Goal: Task Accomplishment & Management: Complete application form

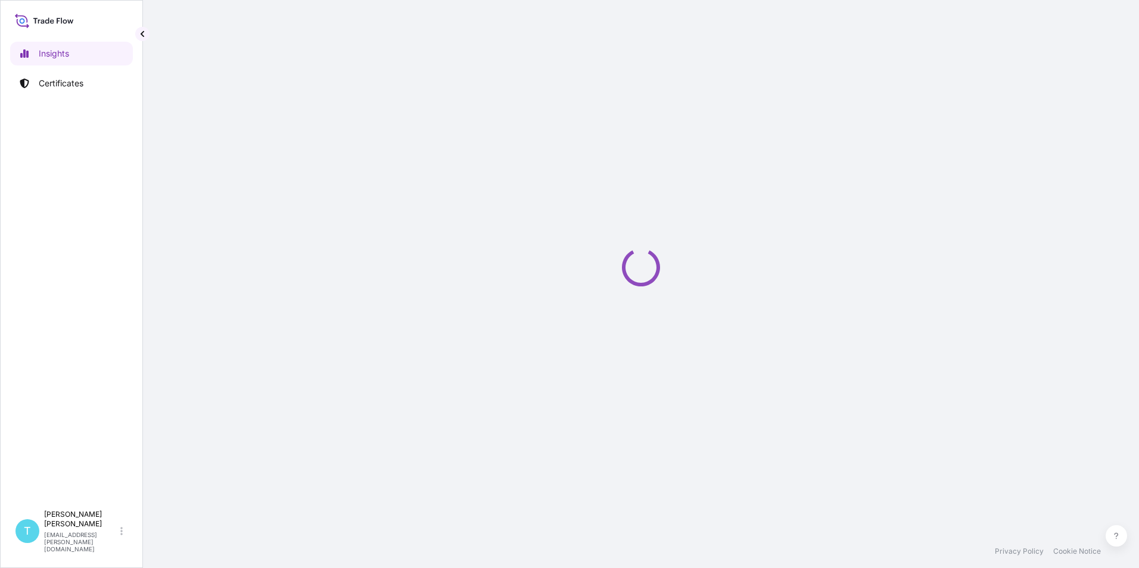
select select "2025"
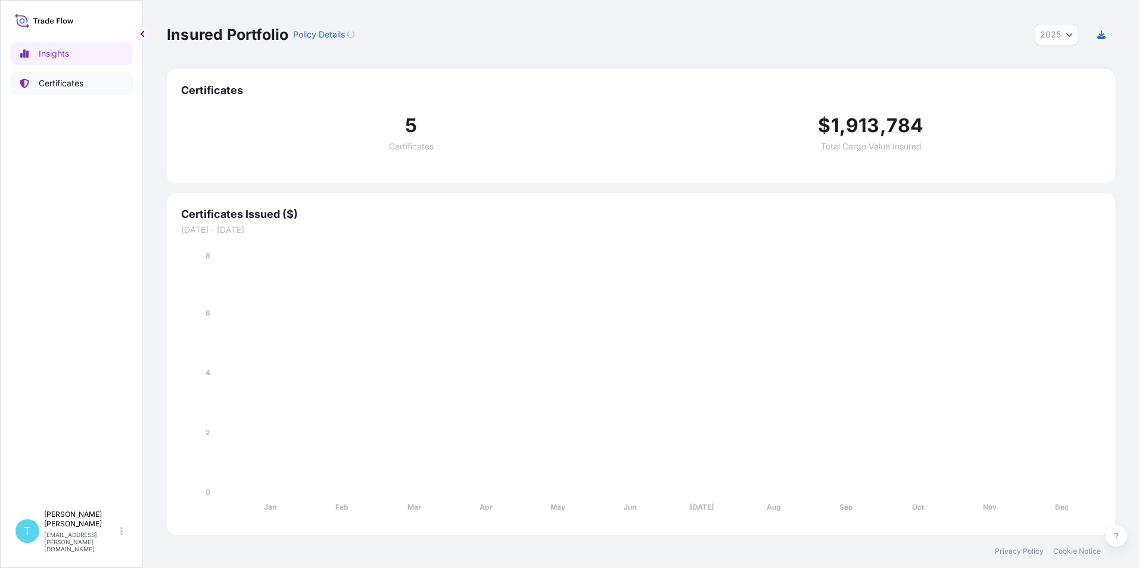
click at [65, 78] on p "Certificates" at bounding box center [61, 83] width 45 height 12
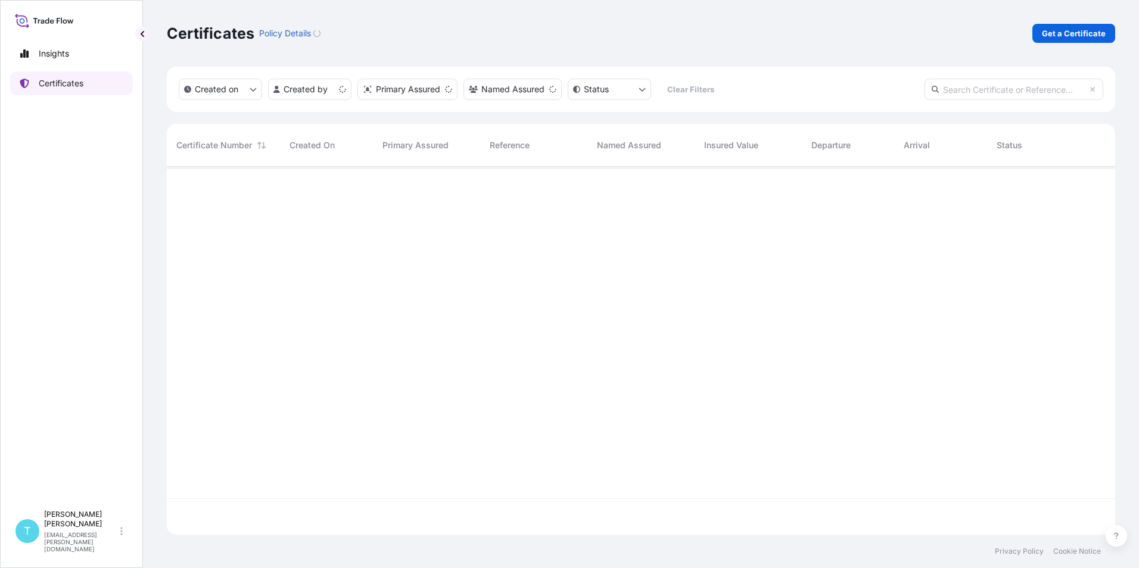
scroll to position [366, 939]
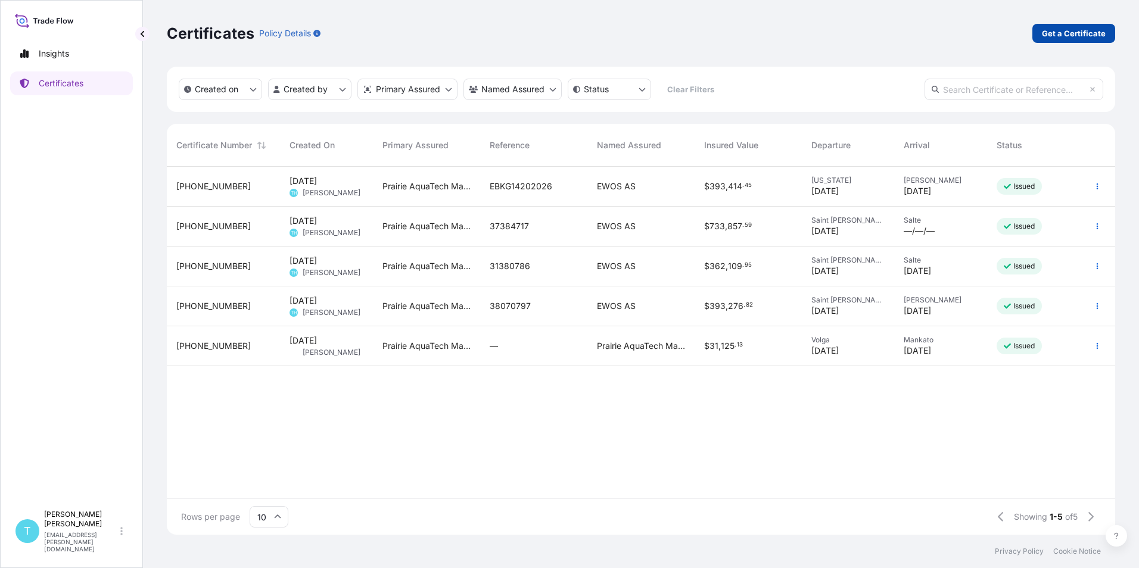
click at [1046, 37] on p "Get a Certificate" at bounding box center [1073, 33] width 64 height 12
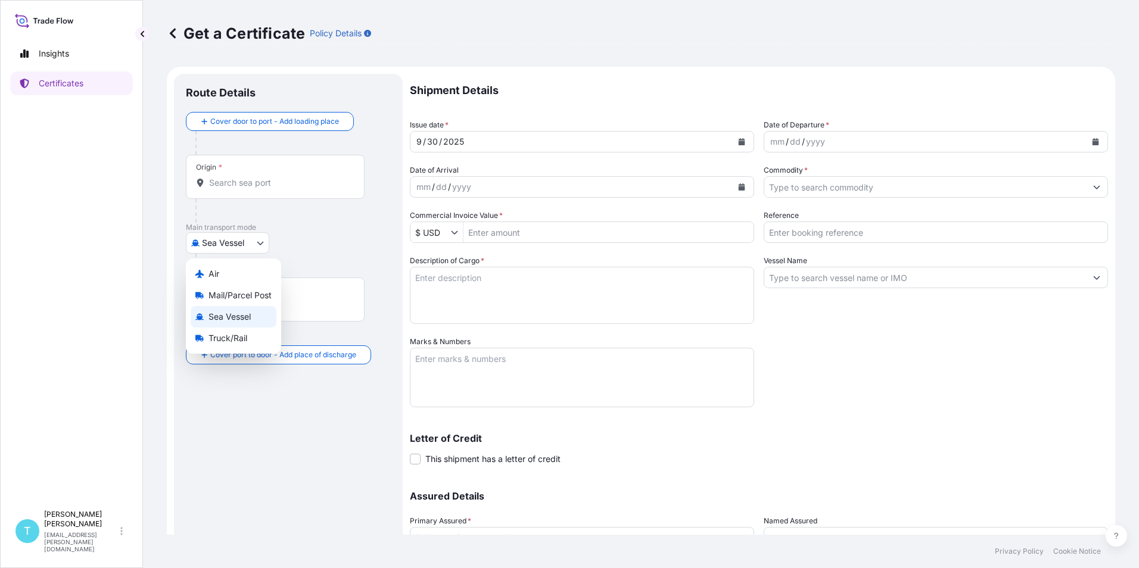
click at [242, 237] on body "Insights Certificates T [PERSON_NAME] [PERSON_NAME][EMAIL_ADDRESS][PERSON_NAME]…" at bounding box center [569, 284] width 1139 height 568
click at [229, 332] on span "Truck/Rail" at bounding box center [227, 338] width 39 height 12
select select "Truck/Rail"
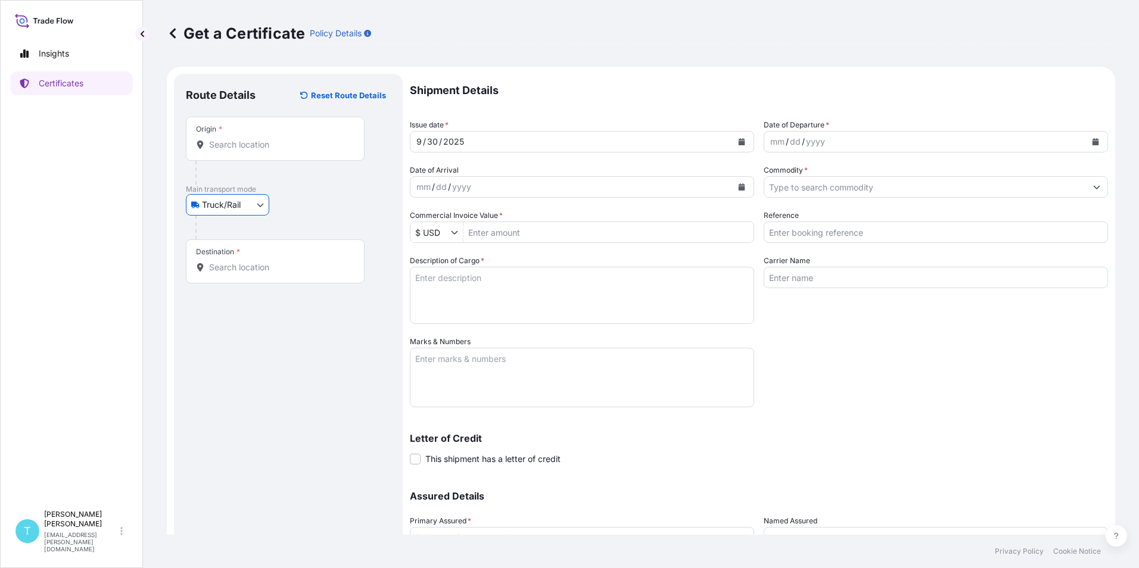
click at [253, 141] on input "Origin *" at bounding box center [279, 145] width 141 height 12
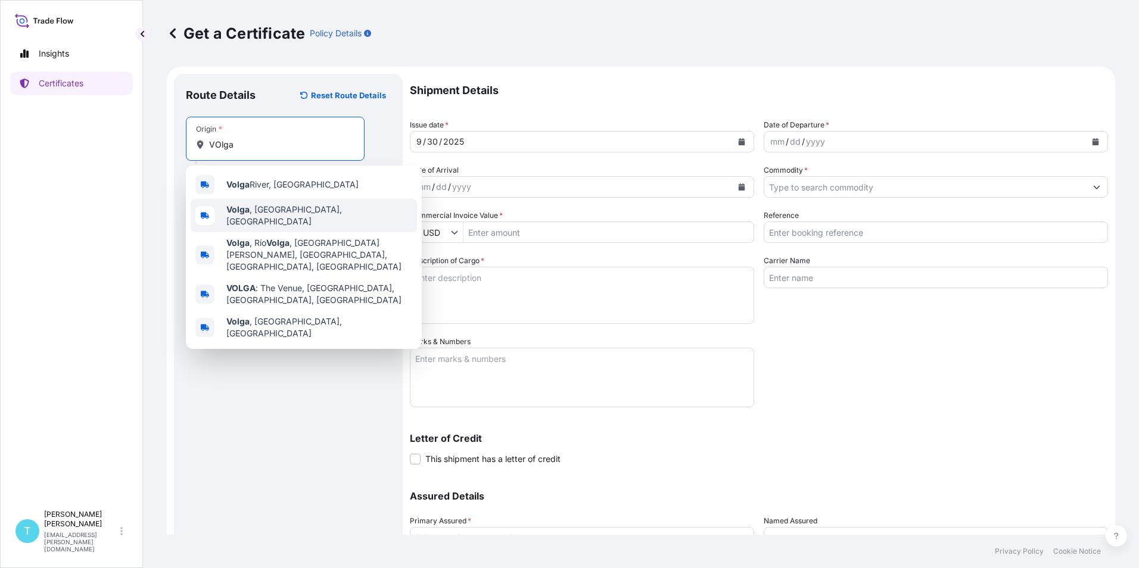
click at [247, 204] on div "[GEOGRAPHIC_DATA] , [GEOGRAPHIC_DATA], [GEOGRAPHIC_DATA]" at bounding box center [304, 215] width 226 height 33
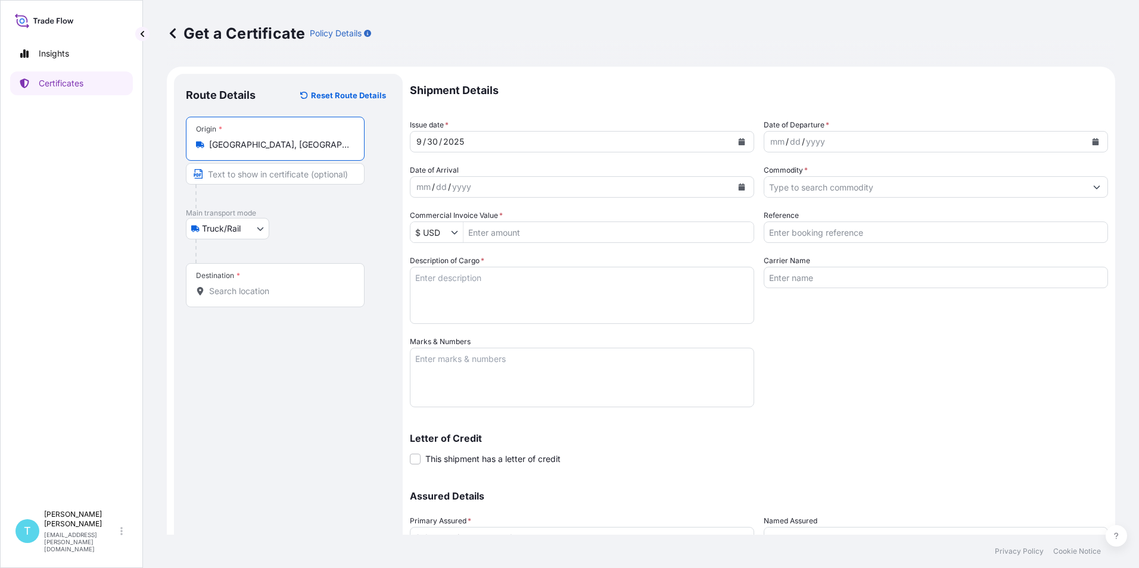
type input "[GEOGRAPHIC_DATA], [GEOGRAPHIC_DATA], [GEOGRAPHIC_DATA]"
click at [229, 288] on input "Destination *" at bounding box center [279, 291] width 141 height 12
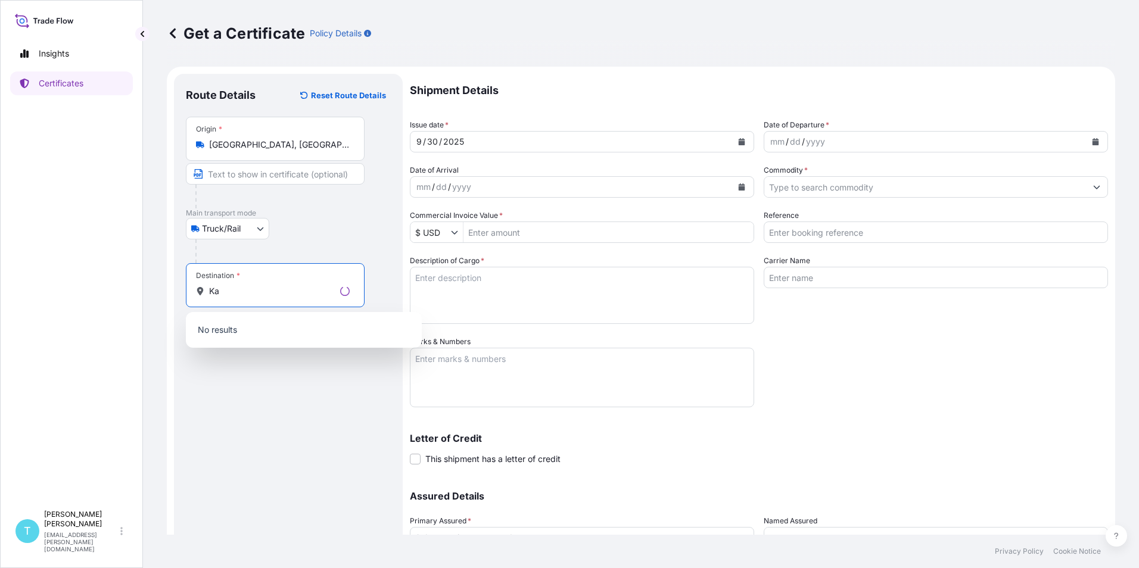
type input "K"
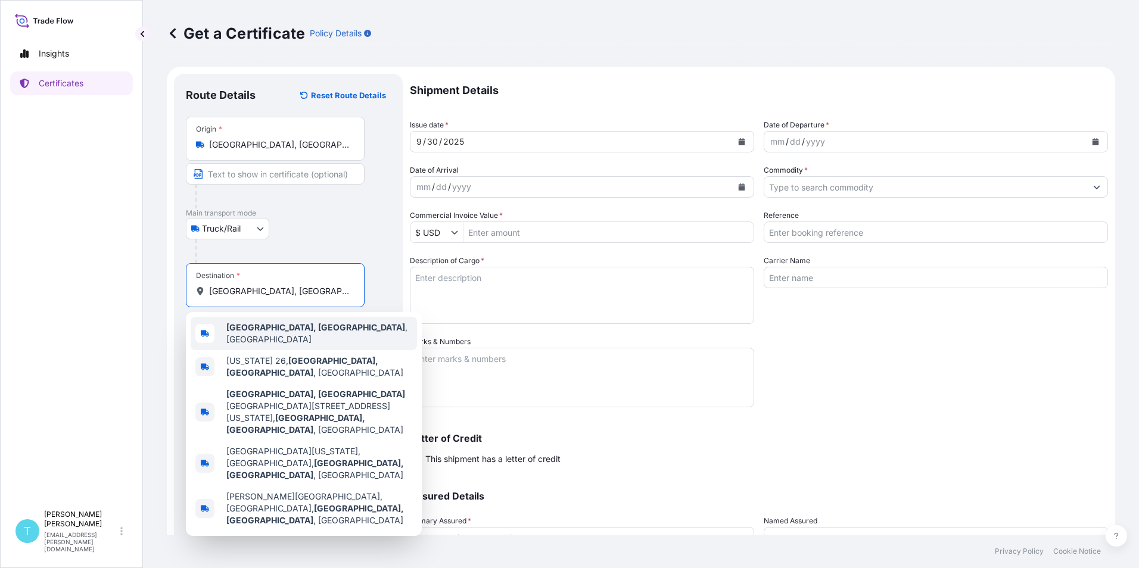
click at [245, 330] on b "[GEOGRAPHIC_DATA], [GEOGRAPHIC_DATA]" at bounding box center [315, 327] width 179 height 10
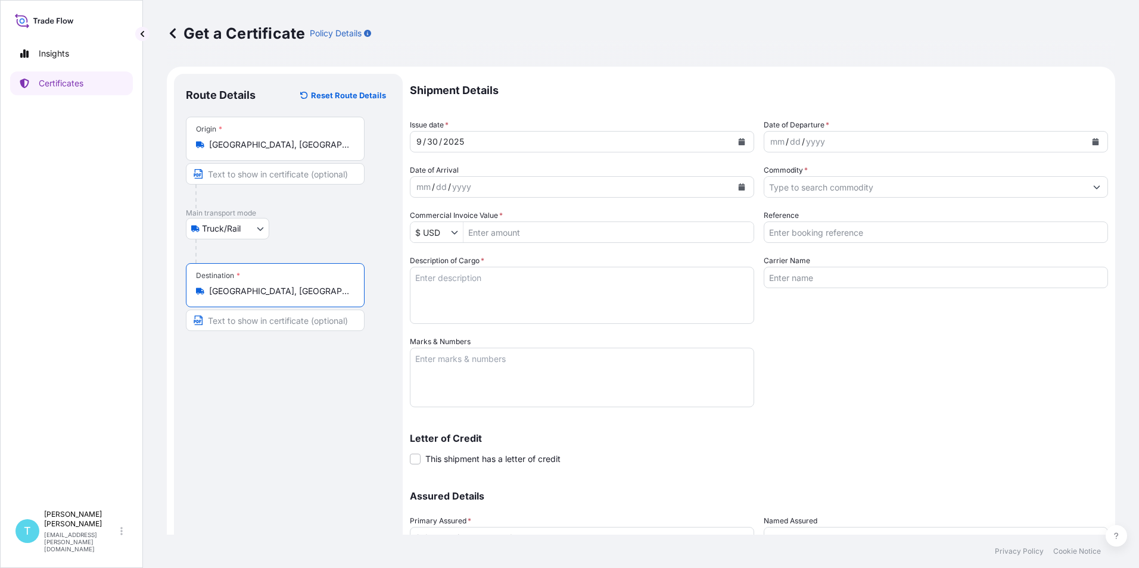
type input "[GEOGRAPHIC_DATA], [GEOGRAPHIC_DATA], [GEOGRAPHIC_DATA]"
click at [1092, 141] on icon "Calendar" at bounding box center [1095, 141] width 7 height 7
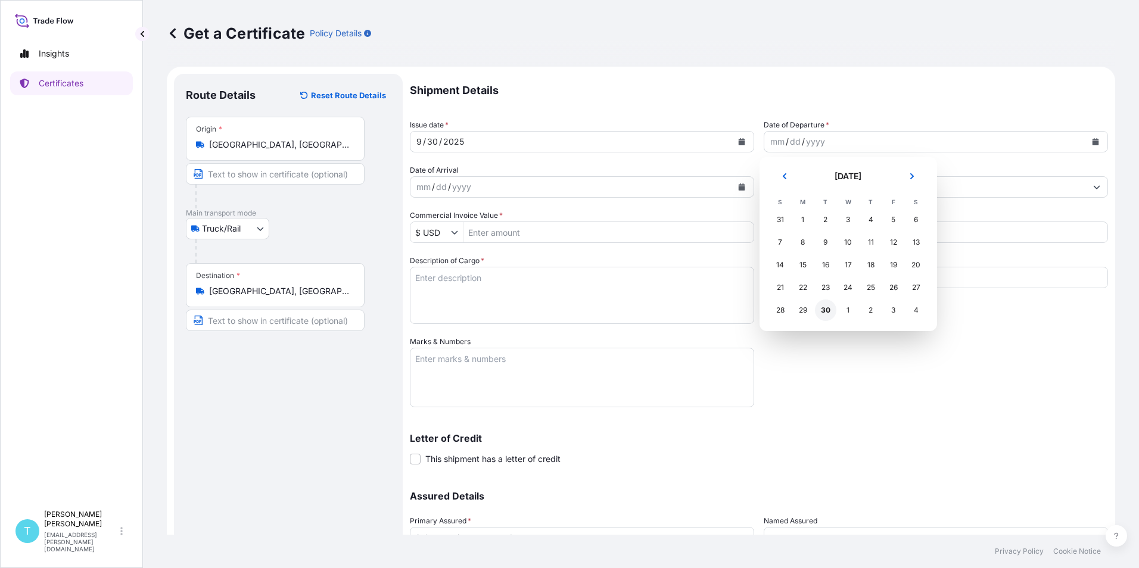
click at [821, 311] on div "30" at bounding box center [825, 310] width 21 height 21
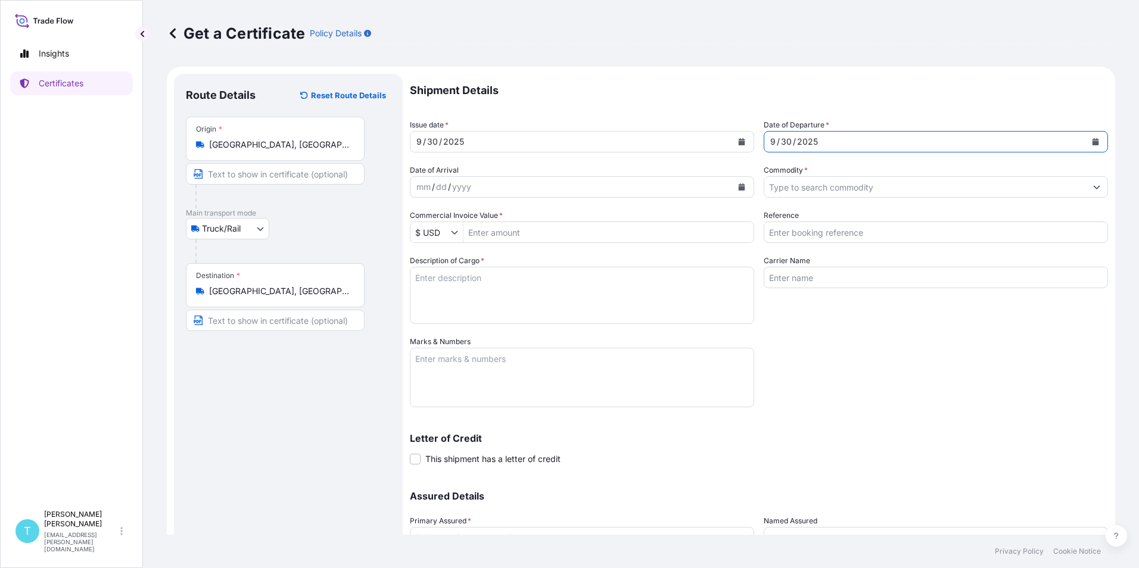
click at [738, 185] on icon "Calendar" at bounding box center [741, 186] width 7 height 7
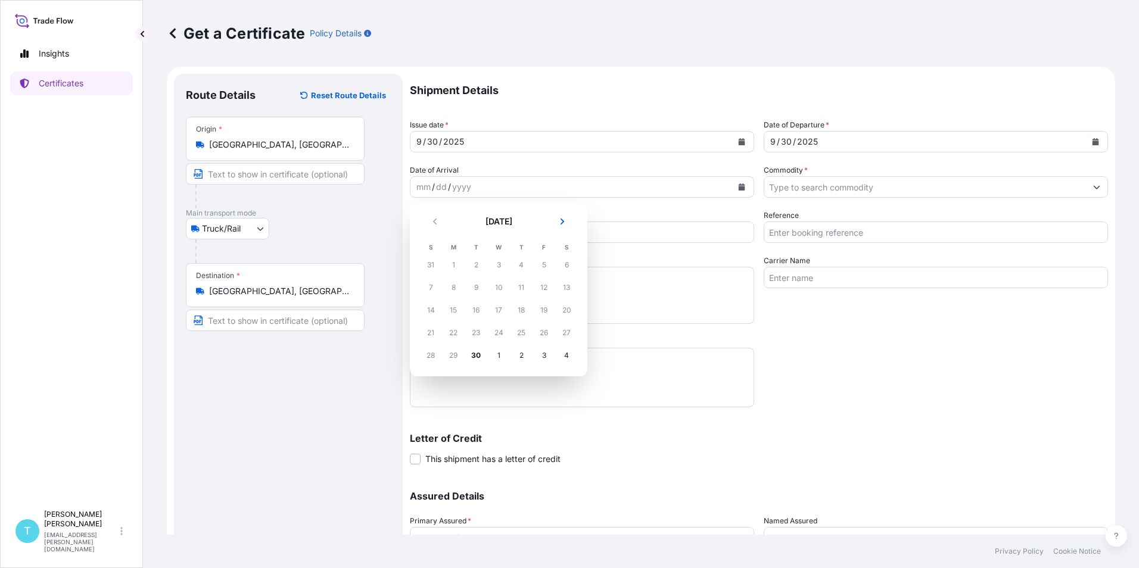
click at [544, 355] on div "3" at bounding box center [543, 355] width 21 height 21
click at [545, 357] on div "3" at bounding box center [543, 355] width 21 height 21
click at [566, 219] on button "Next" at bounding box center [562, 221] width 26 height 19
click at [546, 262] on div "3" at bounding box center [543, 264] width 21 height 21
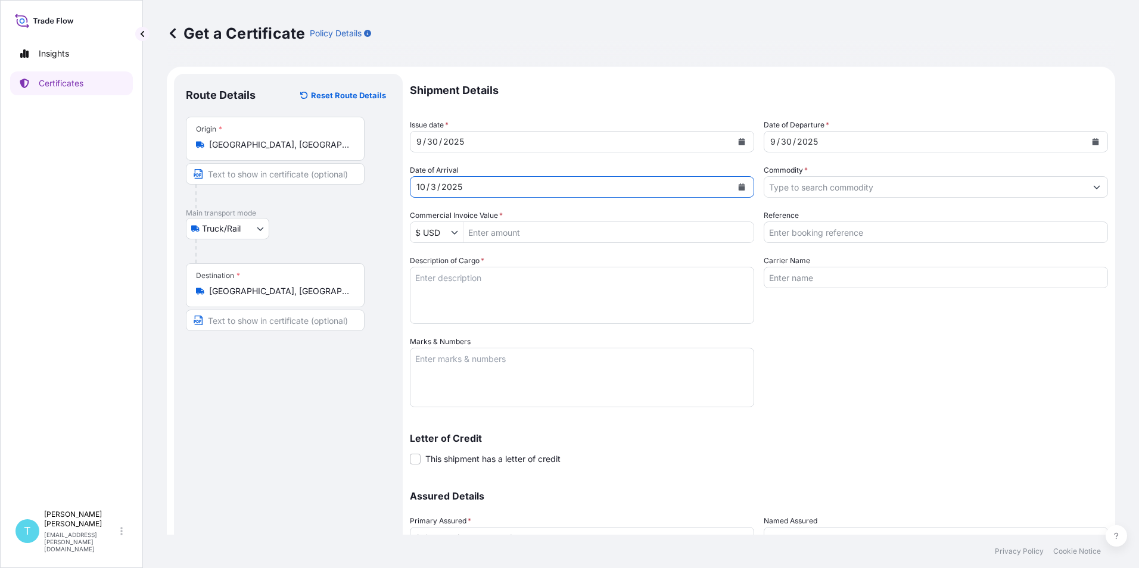
click at [1093, 186] on icon "Show suggestions" at bounding box center [1096, 188] width 7 height 4
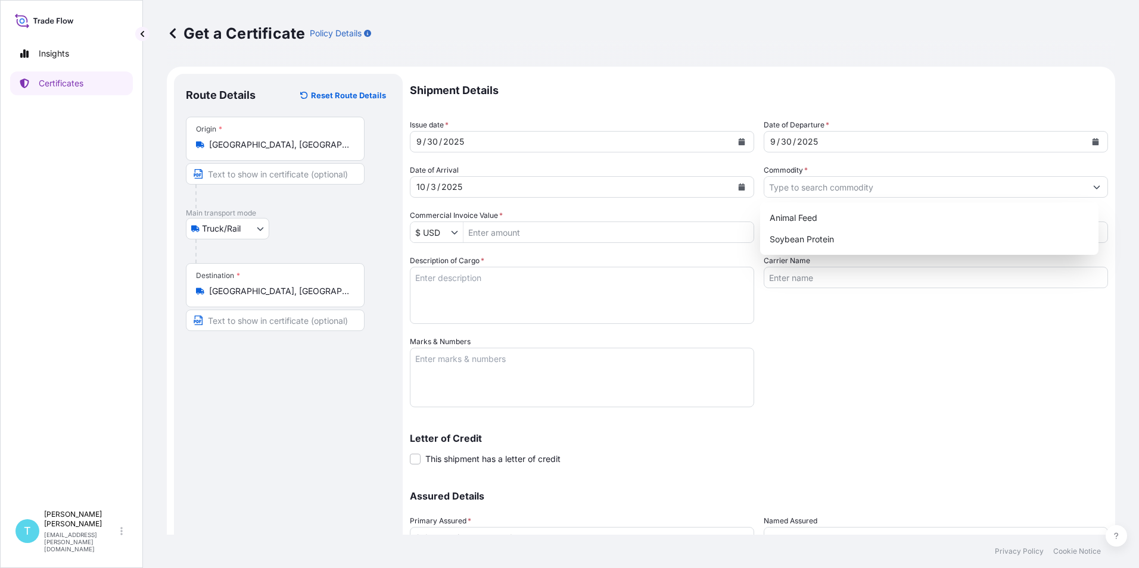
drag, startPoint x: 816, startPoint y: 342, endPoint x: 804, endPoint y: 211, distance: 132.1
click at [816, 342] on div "Shipment Details Issue date * [DATE] Date of Departure * [DATE] Date of Arrival…" at bounding box center [759, 335] width 698 height 522
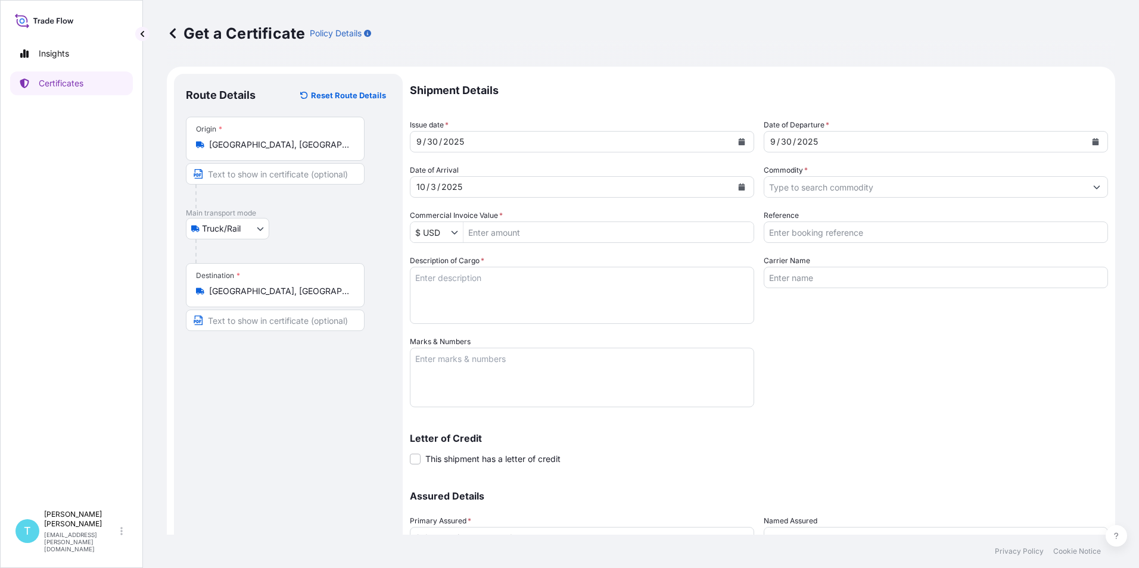
click at [797, 185] on input "Commodity *" at bounding box center [925, 186] width 322 height 21
type input "Machine Parts"
click at [626, 233] on input "Commercial Invoice Value *" at bounding box center [608, 232] width 290 height 21
type input "200,000"
click at [816, 357] on div "Shipment Details Issue date * [DATE] Date of Departure * [DATE] Date of Arrival…" at bounding box center [759, 335] width 698 height 522
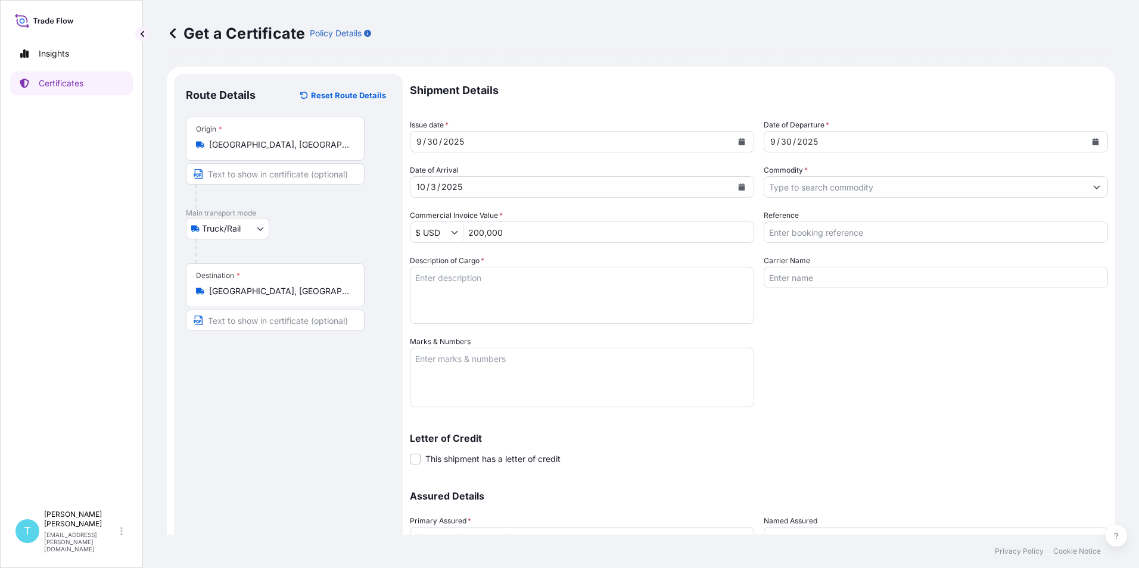
click at [838, 232] on input "Reference" at bounding box center [935, 232] width 344 height 21
type input "m"
type input "MFG7676"
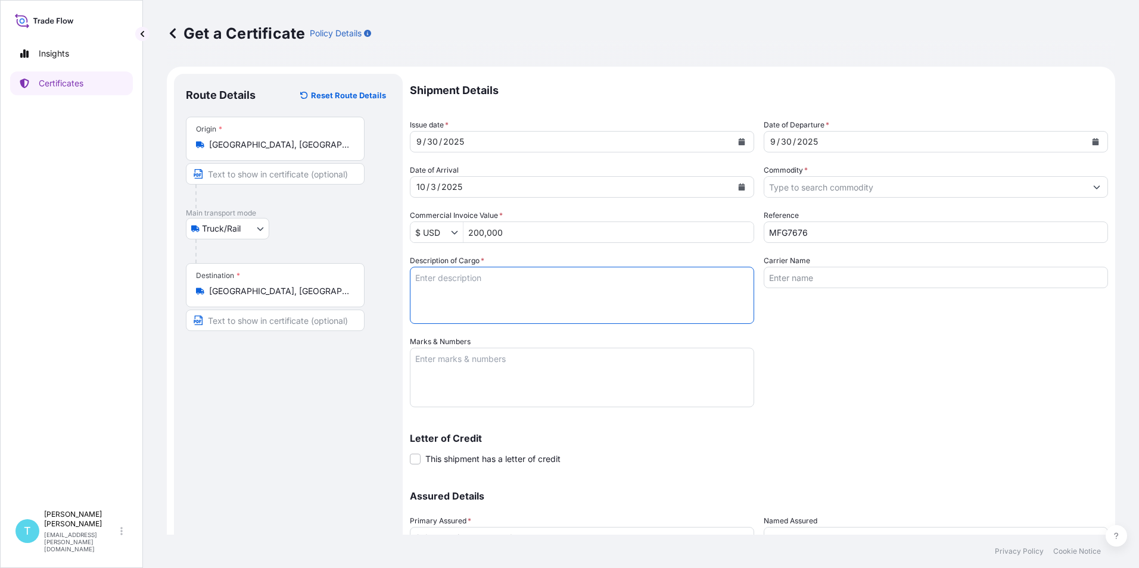
click at [566, 281] on textarea "Description of Cargo *" at bounding box center [582, 295] width 344 height 57
type textarea "m"
type textarea "S"
type textarea "Machine Parts"
click at [832, 317] on div "Carrier Name" at bounding box center [935, 289] width 344 height 69
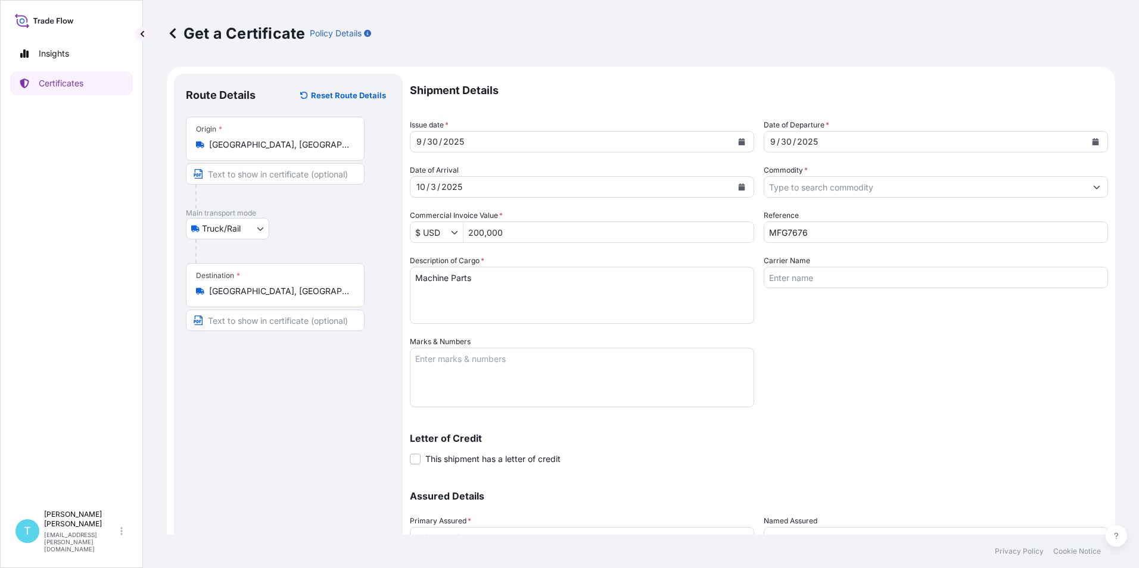
click at [827, 189] on input "Commodity *" at bounding box center [925, 186] width 322 height 21
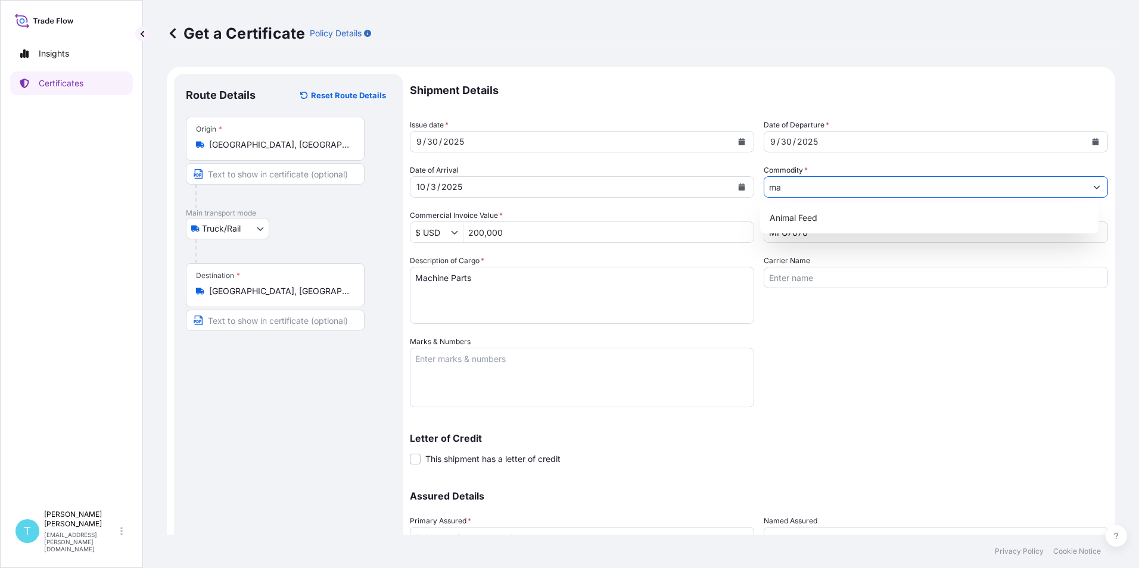
type input "m"
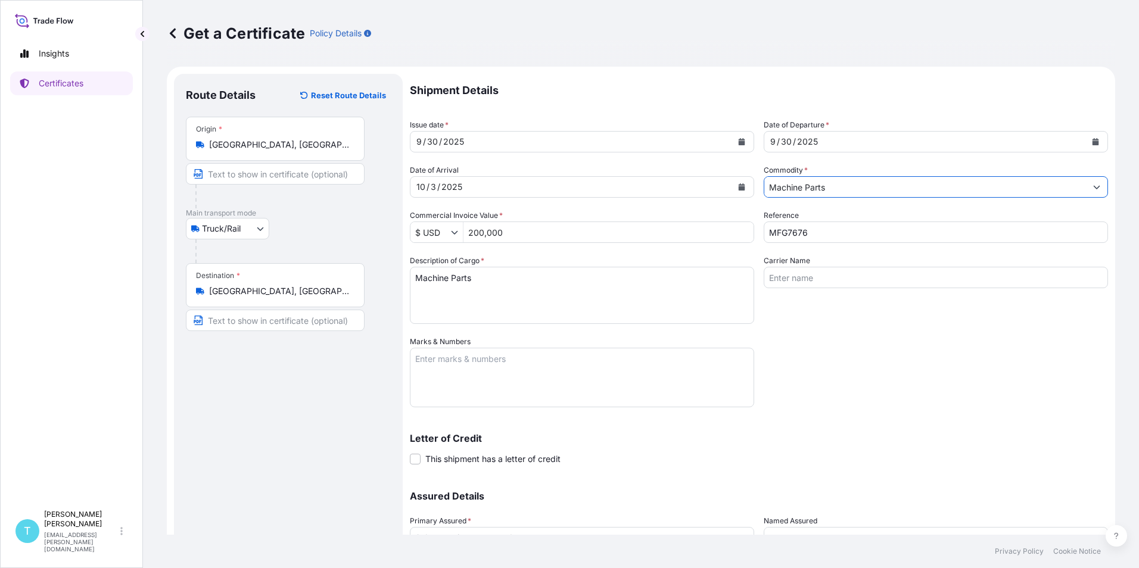
type input "Machine Parts"
click at [825, 377] on div "Shipment Details Issue date * [DATE] Date of Departure * [DATE] Date of Arrival…" at bounding box center [759, 335] width 698 height 522
click at [922, 329] on div "Shipment Details Issue date * [DATE] Date of Departure * [DATE] Date of Arrival…" at bounding box center [759, 335] width 698 height 522
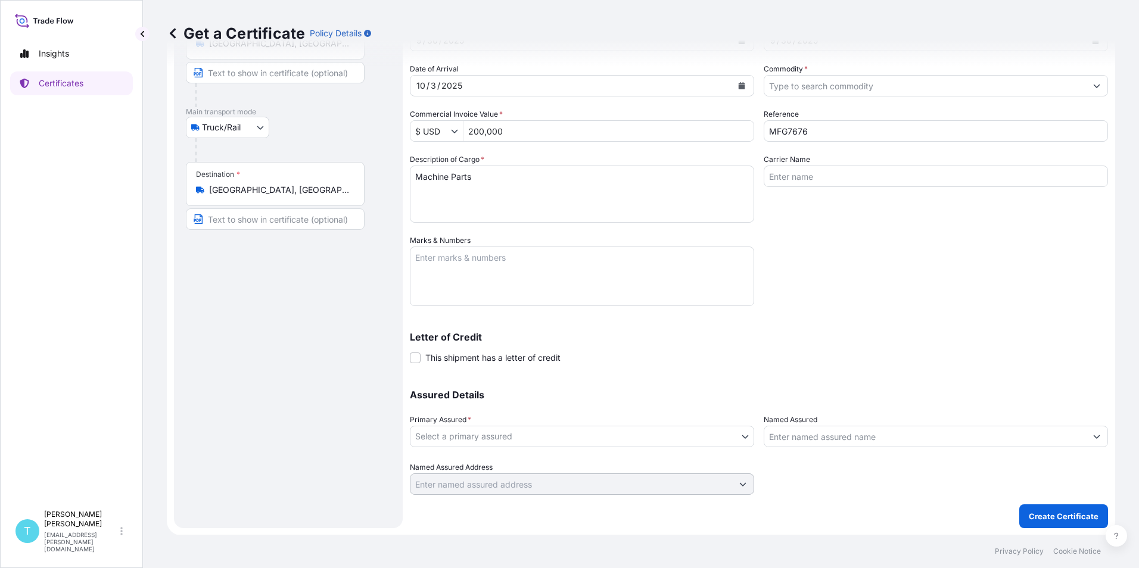
scroll to position [102, 0]
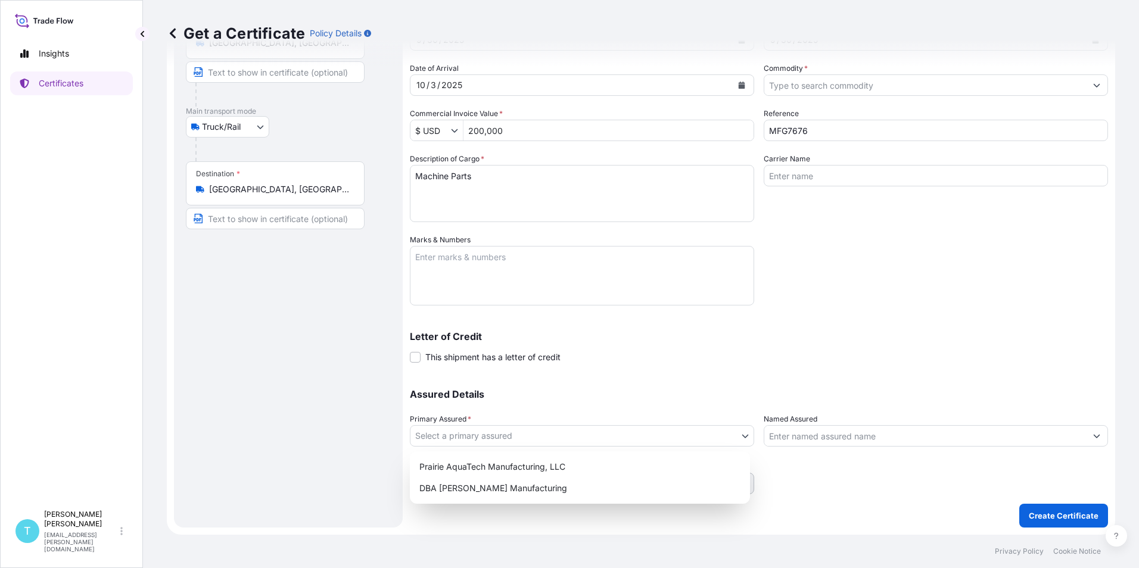
click at [542, 435] on body "Insights Certificates T [PERSON_NAME] [PERSON_NAME][EMAIL_ADDRESS][PERSON_NAME]…" at bounding box center [569, 284] width 1139 height 568
click at [488, 461] on div "Prairie AquaTech Manufacturing, LLC" at bounding box center [579, 466] width 330 height 21
select select "32206"
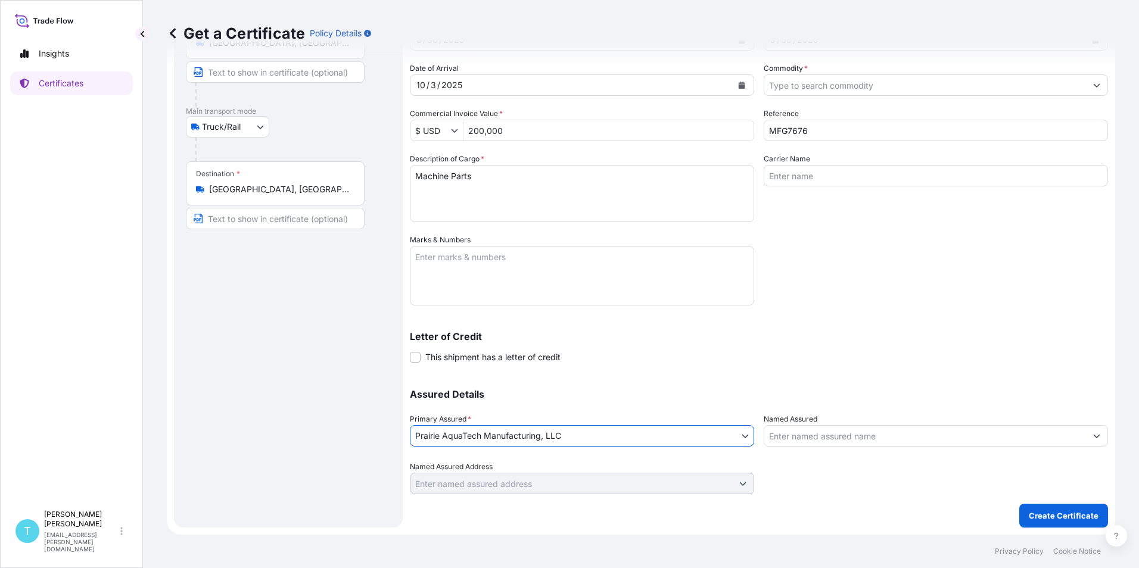
click at [818, 435] on input "Named Assured" at bounding box center [925, 435] width 322 height 21
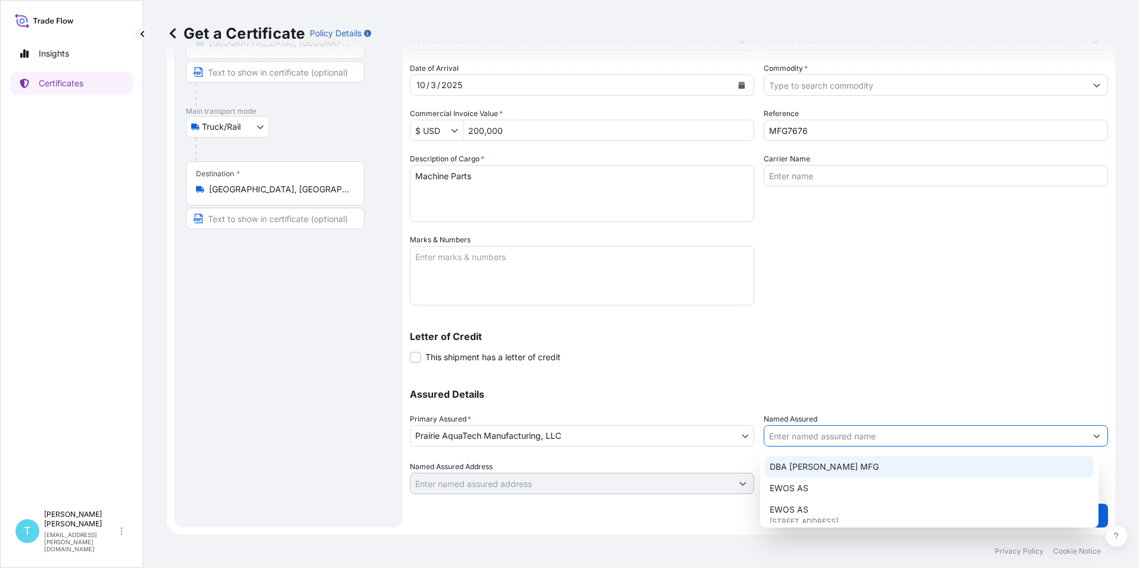
click at [794, 469] on span "DBA [PERSON_NAME] MFG" at bounding box center [823, 467] width 109 height 12
type input "DBA [PERSON_NAME] MFG"
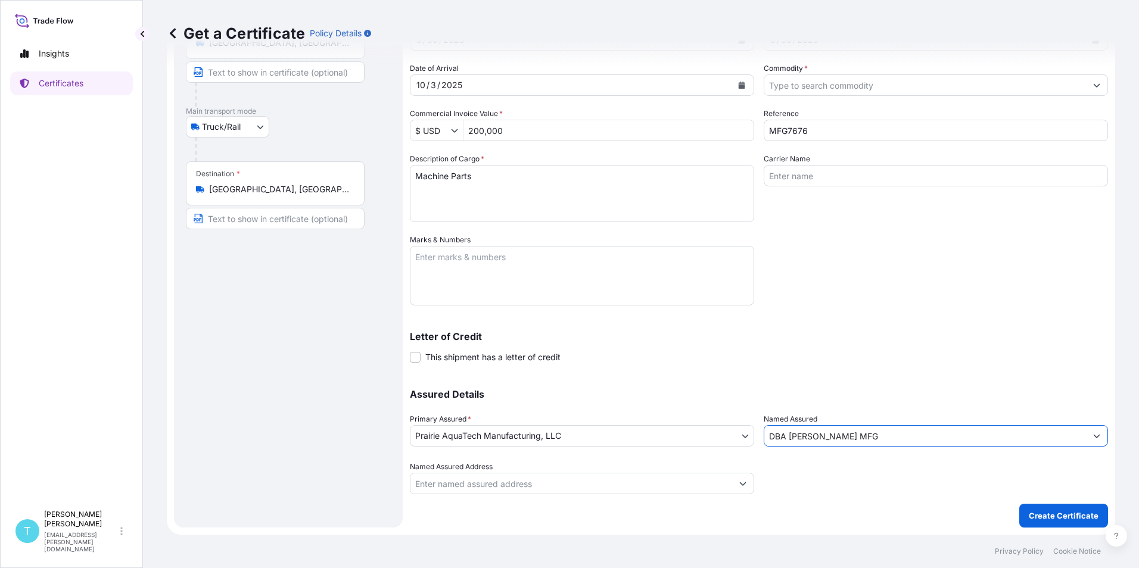
click at [841, 369] on div "Shipment Details Issue date * [DATE] Date of Departure * [DATE] Date of Arrival…" at bounding box center [759, 233] width 698 height 522
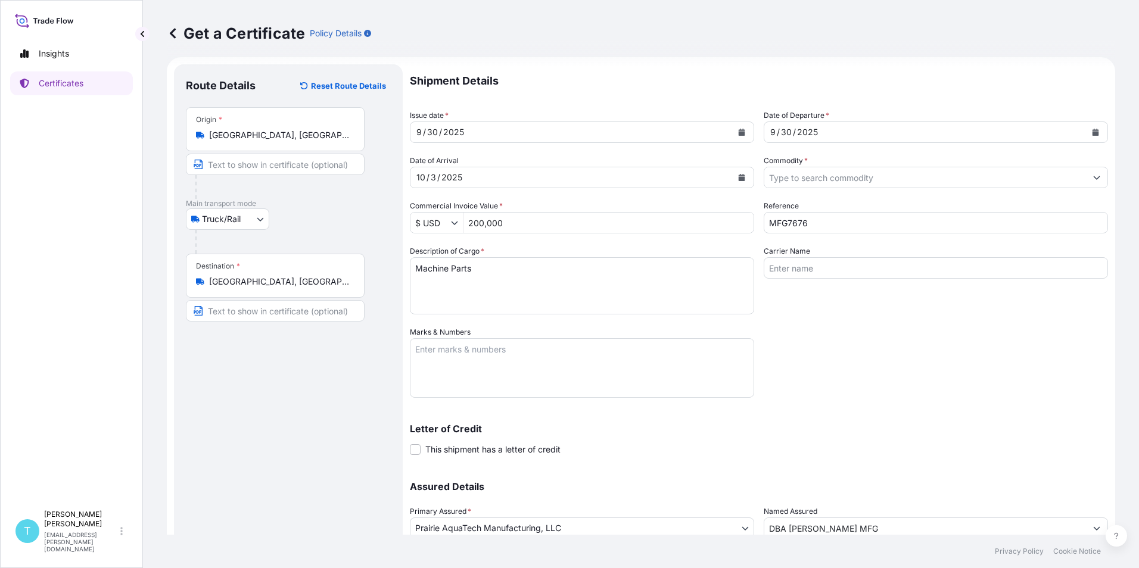
scroll to position [0, 0]
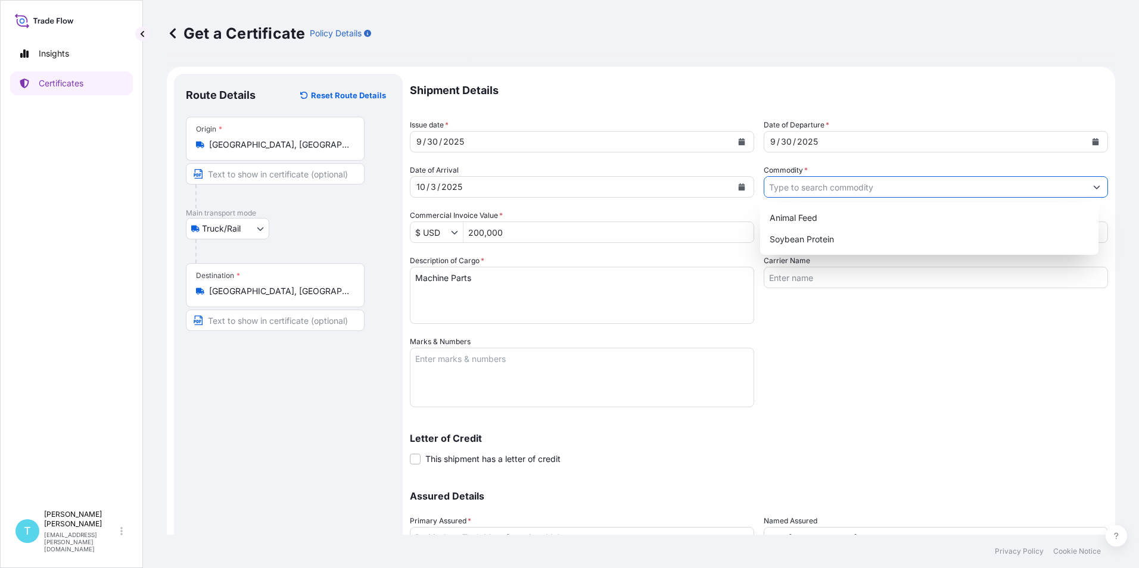
click at [1093, 190] on icon "Show suggestions" at bounding box center [1096, 186] width 7 height 7
click at [842, 370] on div "Shipment Details Issue date * [DATE] Date of Departure * [DATE] Date of Arrival…" at bounding box center [759, 335] width 698 height 522
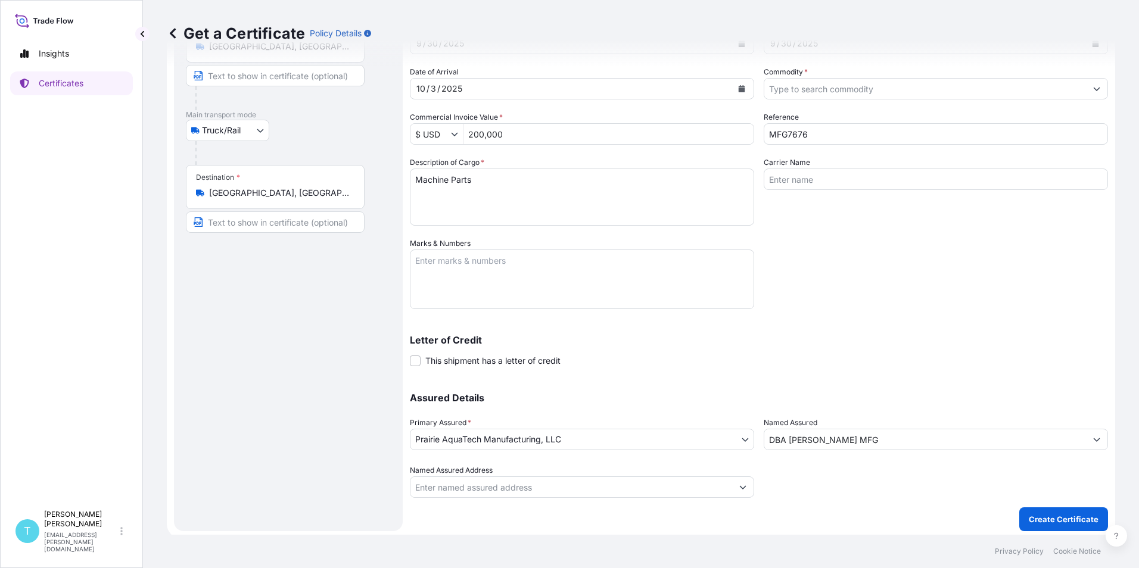
scroll to position [102, 0]
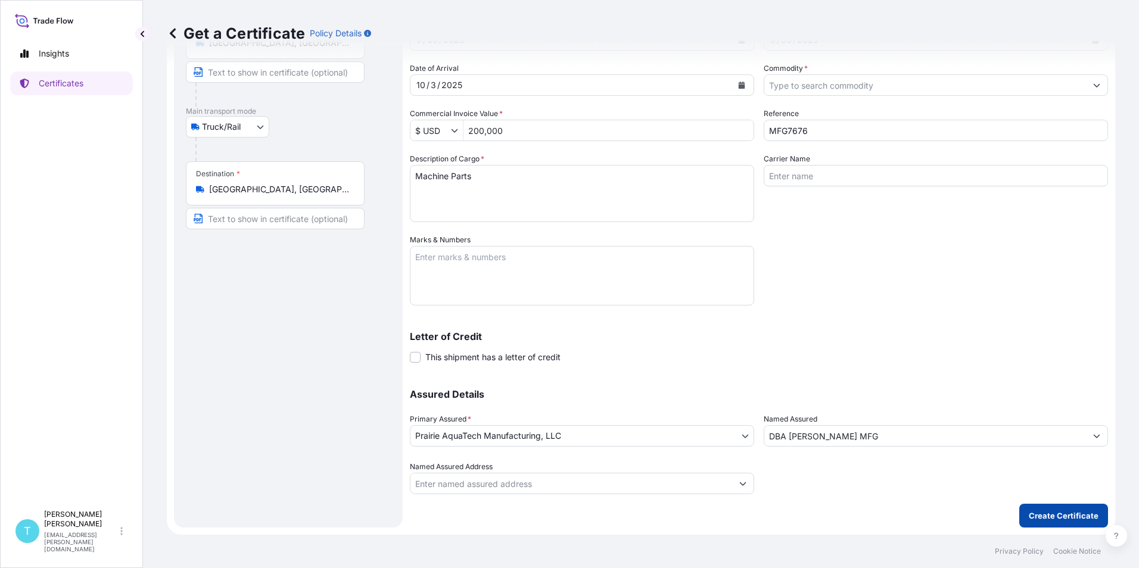
click at [1058, 516] on p "Create Certificate" at bounding box center [1063, 516] width 70 height 12
click at [827, 83] on input "Commodity *" at bounding box center [925, 84] width 322 height 21
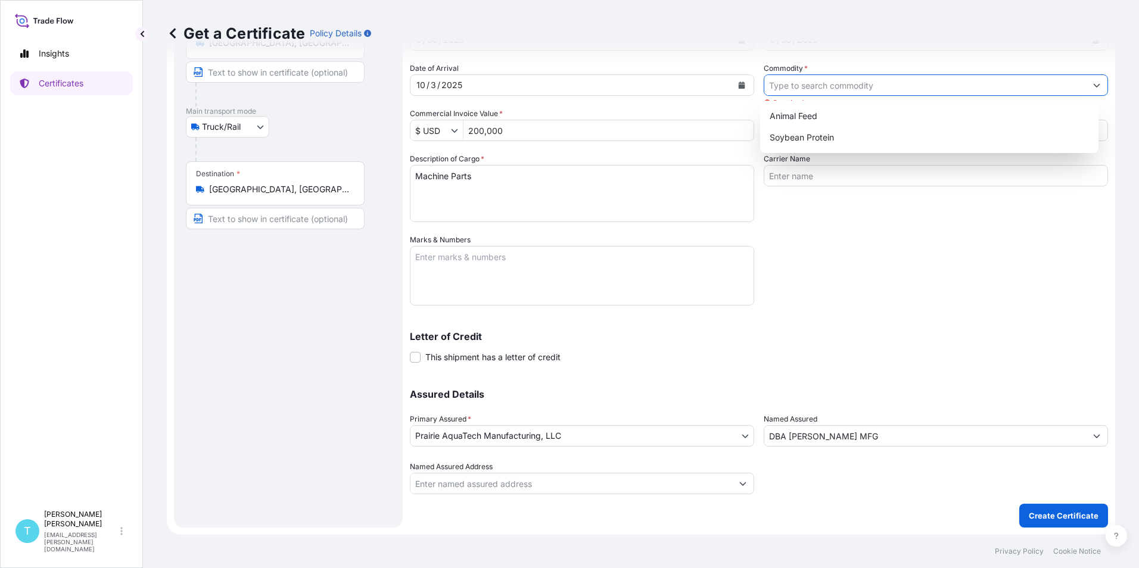
type input "m"
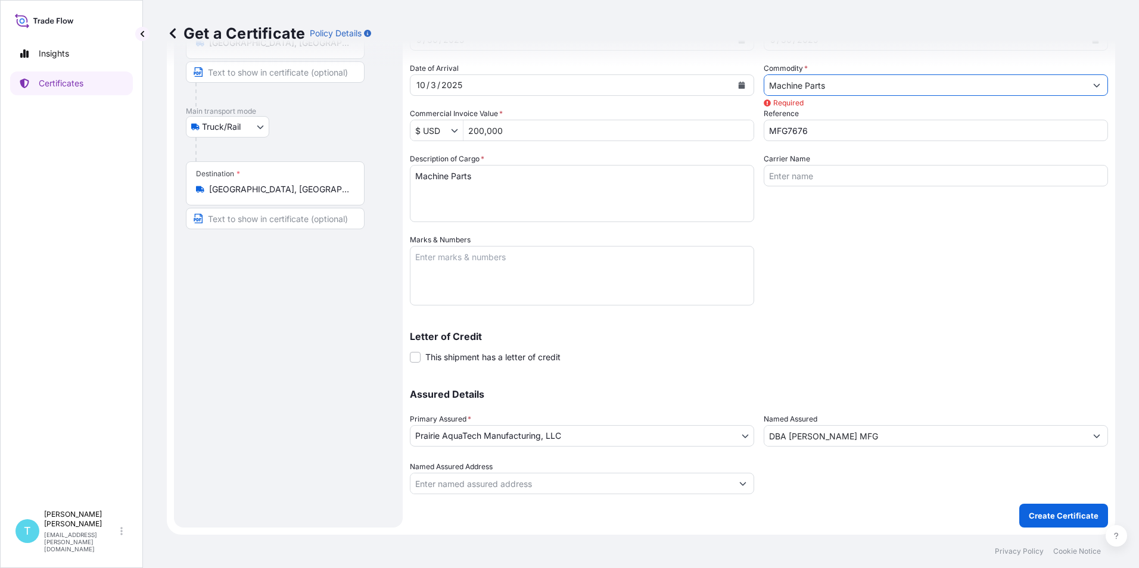
type input "Machine Parts"
click at [799, 216] on div "Carrier Name" at bounding box center [935, 187] width 344 height 69
click at [802, 85] on input "Commodity *" at bounding box center [925, 84] width 322 height 21
type input "Machine Parts"
click at [1047, 516] on p "Create Certificate" at bounding box center [1063, 516] width 70 height 12
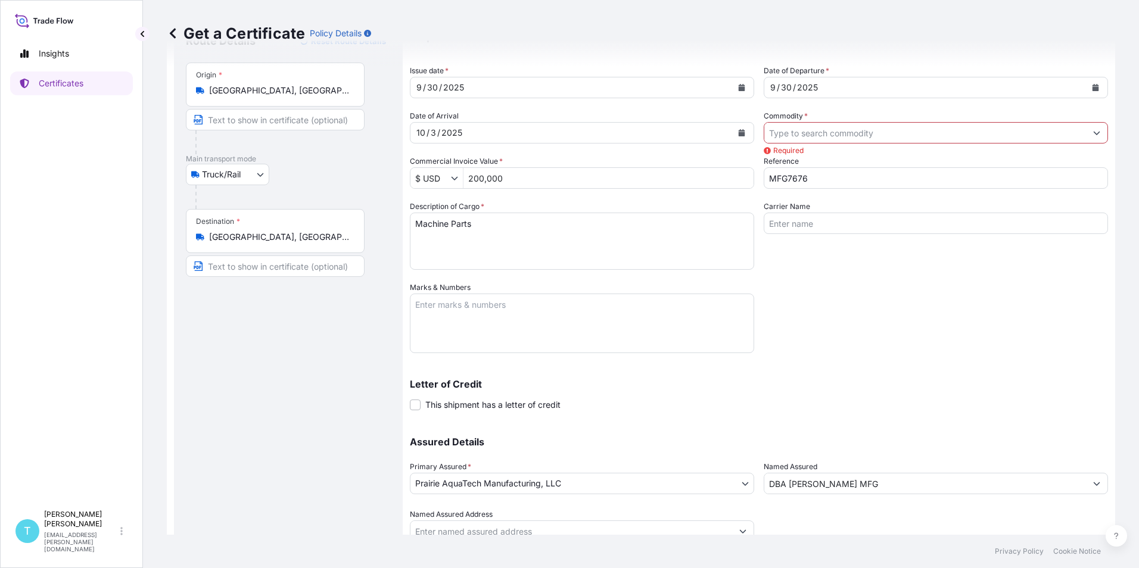
scroll to position [0, 0]
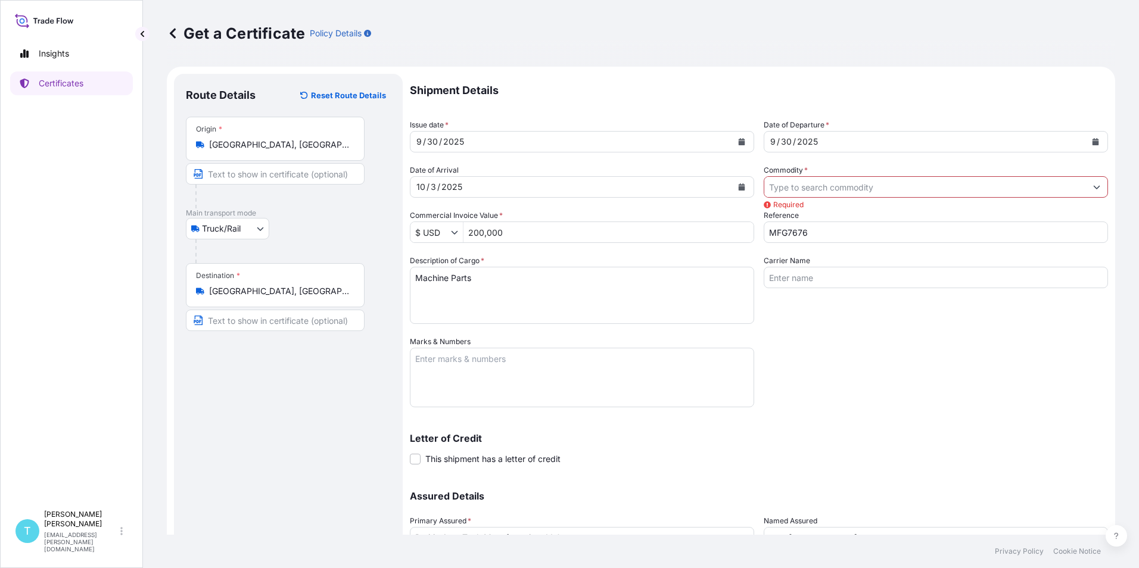
click at [841, 186] on input "Commodity *" at bounding box center [925, 186] width 322 height 21
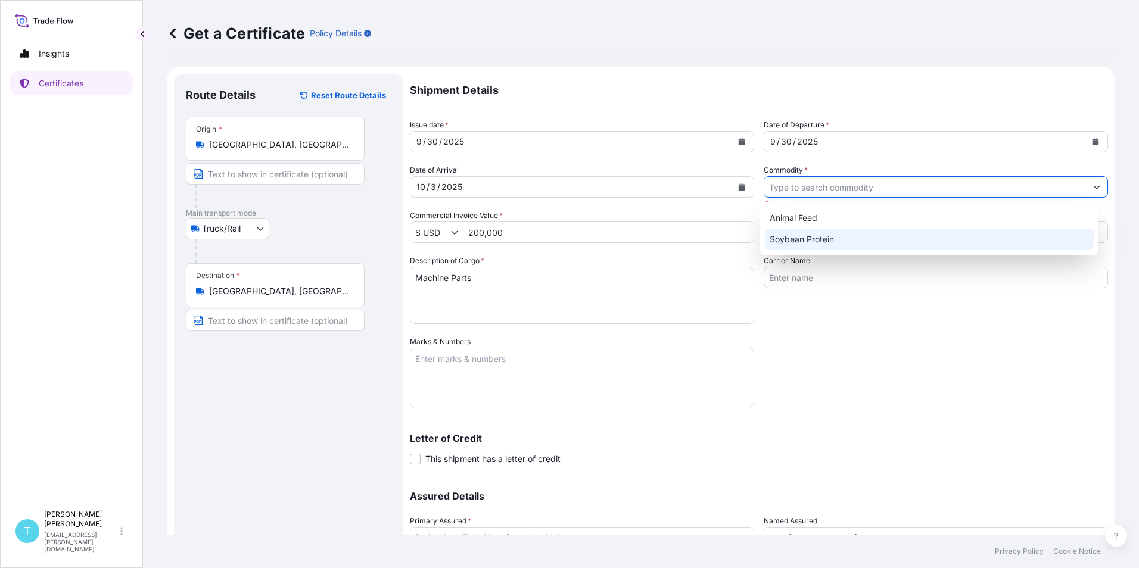
click at [821, 329] on div "Shipment Details Issue date * [DATE] Date of Departure * [DATE] Date of Arrival…" at bounding box center [759, 335] width 698 height 522
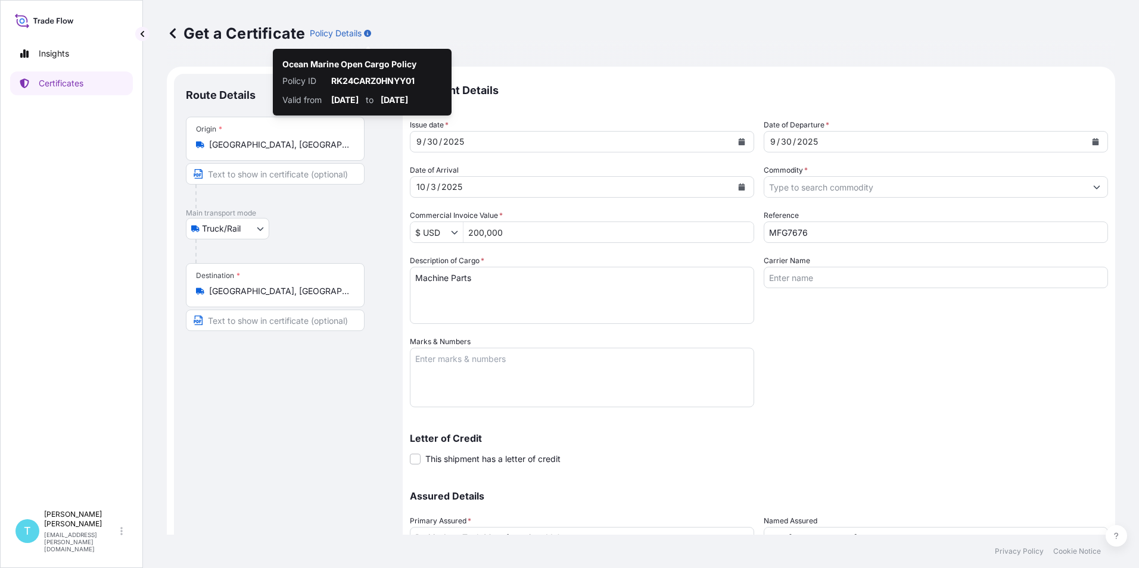
click at [443, 32] on div "Get a Certificate Policy Details" at bounding box center [641, 33] width 948 height 19
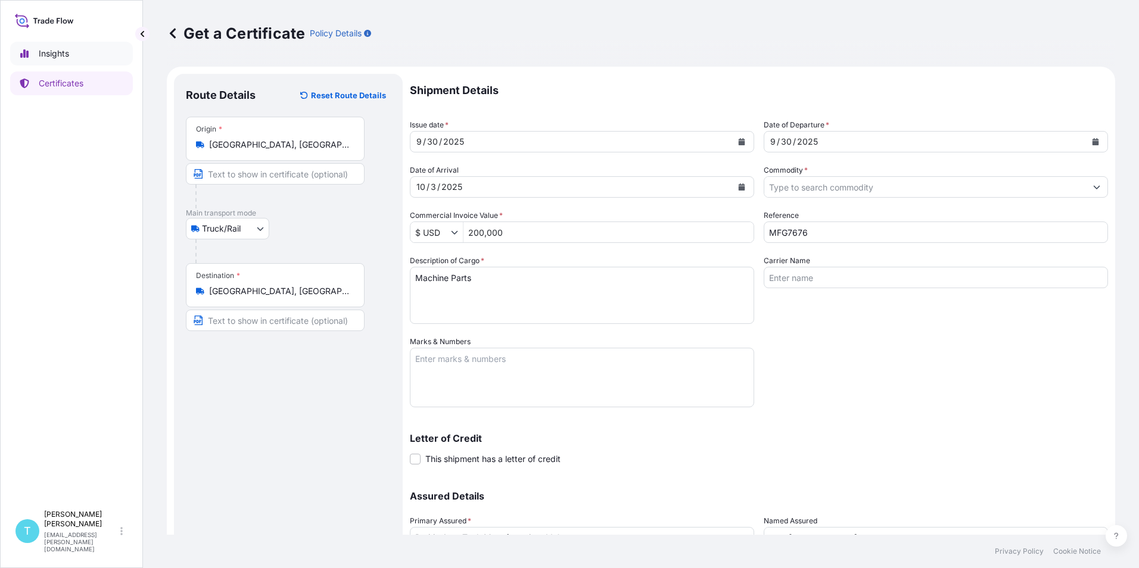
click at [48, 54] on p "Insights" at bounding box center [54, 54] width 30 height 12
select select "2025"
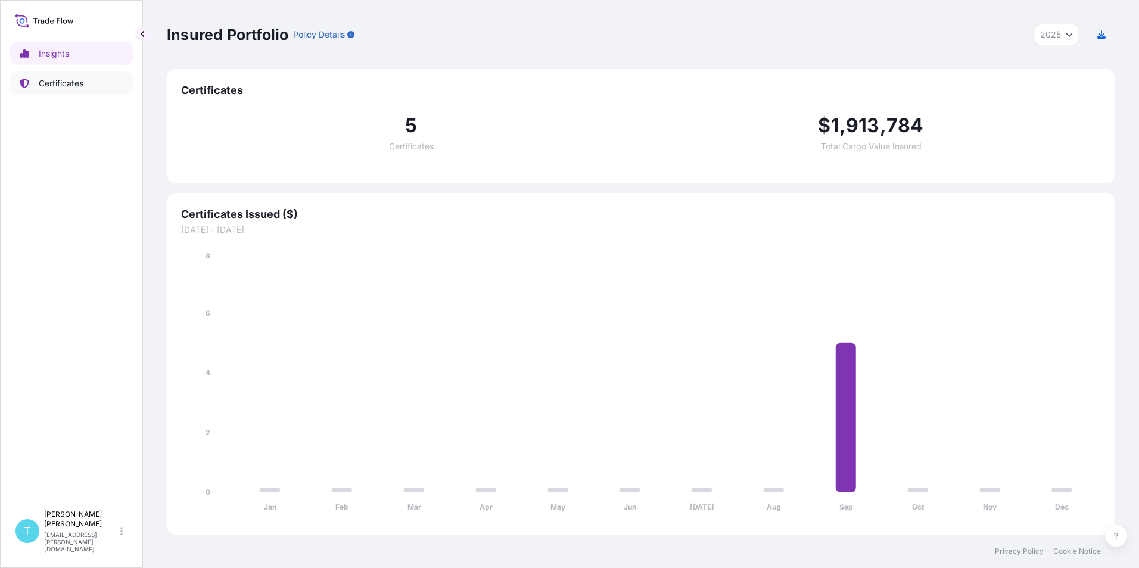
click at [27, 85] on icon at bounding box center [24, 84] width 9 height 10
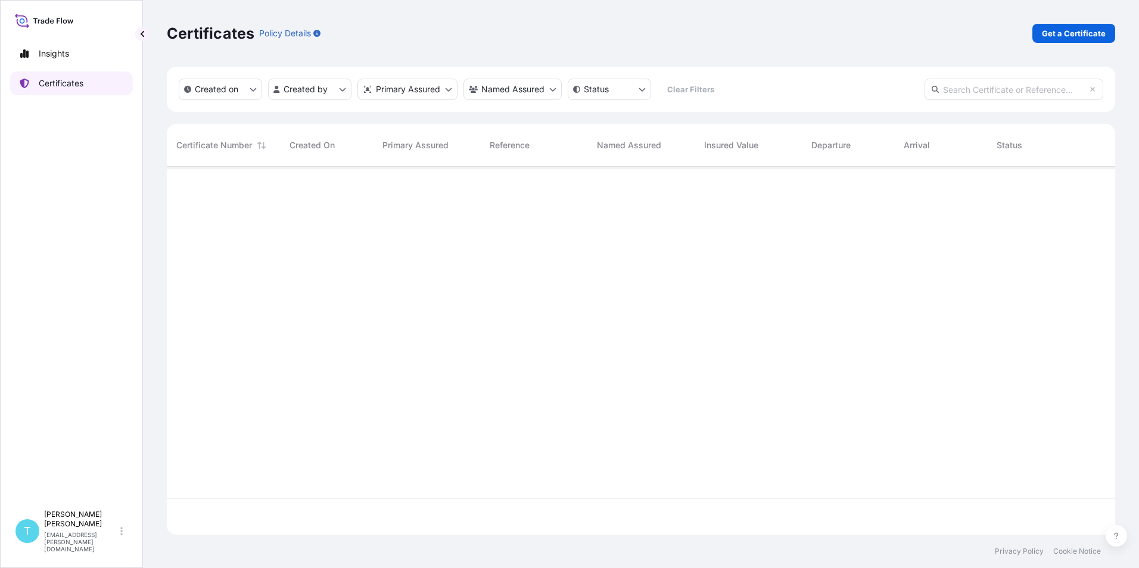
scroll to position [366, 939]
click at [118, 535] on div "[PERSON_NAME] [PERSON_NAME][EMAIL_ADDRESS][PERSON_NAME][DOMAIN_NAME]" at bounding box center [85, 531] width 83 height 43
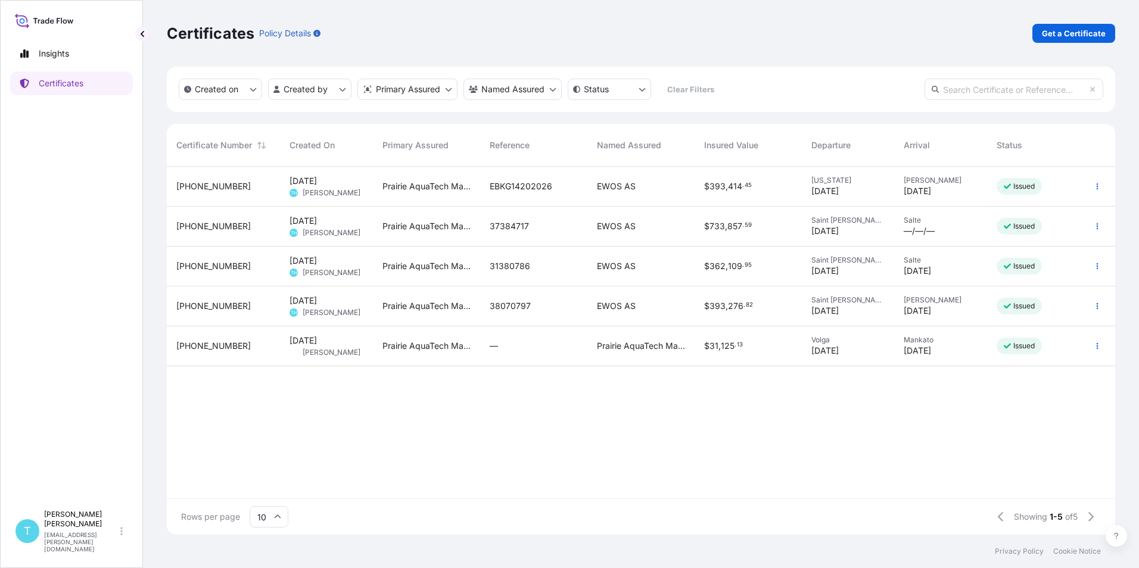
click at [408, 441] on div "32206-7-1 [DATE] TH [PERSON_NAME] Prairie AquaTech Manufacturing, LLC EBKG14202…" at bounding box center [641, 333] width 948 height 332
click at [436, 87] on html "Insights Certificates T [PERSON_NAME] [PERSON_NAME][EMAIL_ADDRESS][PERSON_NAME]…" at bounding box center [569, 284] width 1139 height 568
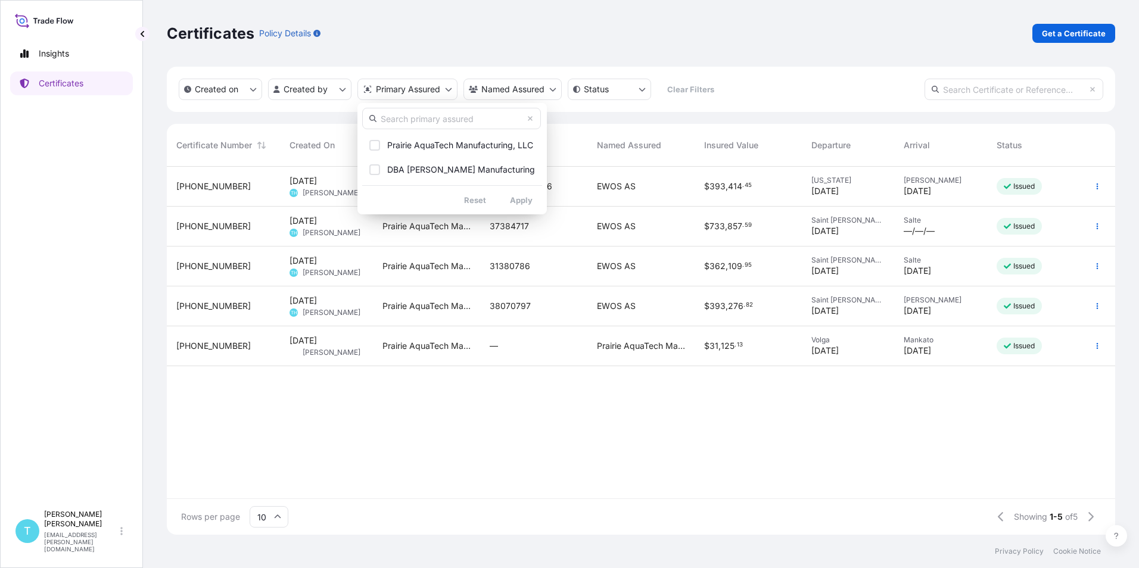
click at [472, 23] on html "Insights Certificates T [PERSON_NAME] [PERSON_NAME][EMAIL_ADDRESS][PERSON_NAME]…" at bounding box center [569, 284] width 1139 height 568
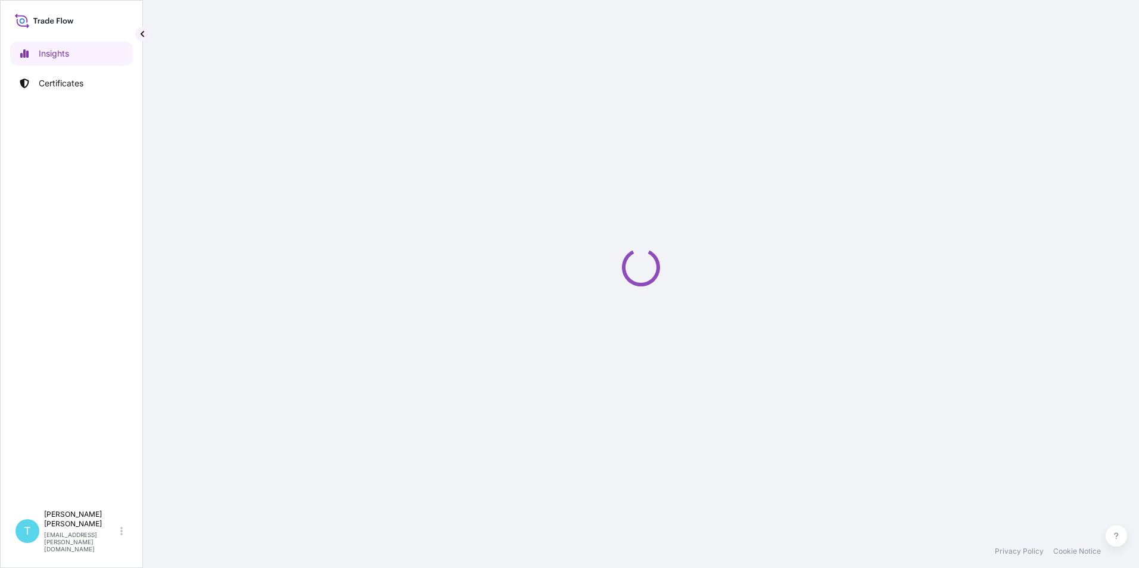
select select "2025"
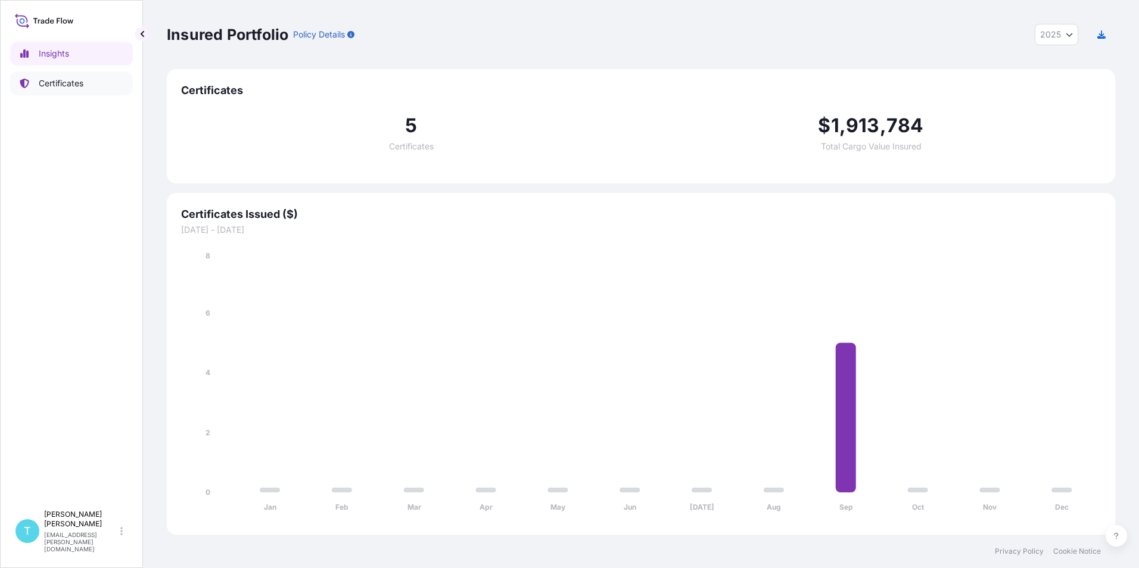
click at [68, 81] on p "Certificates" at bounding box center [61, 83] width 45 height 12
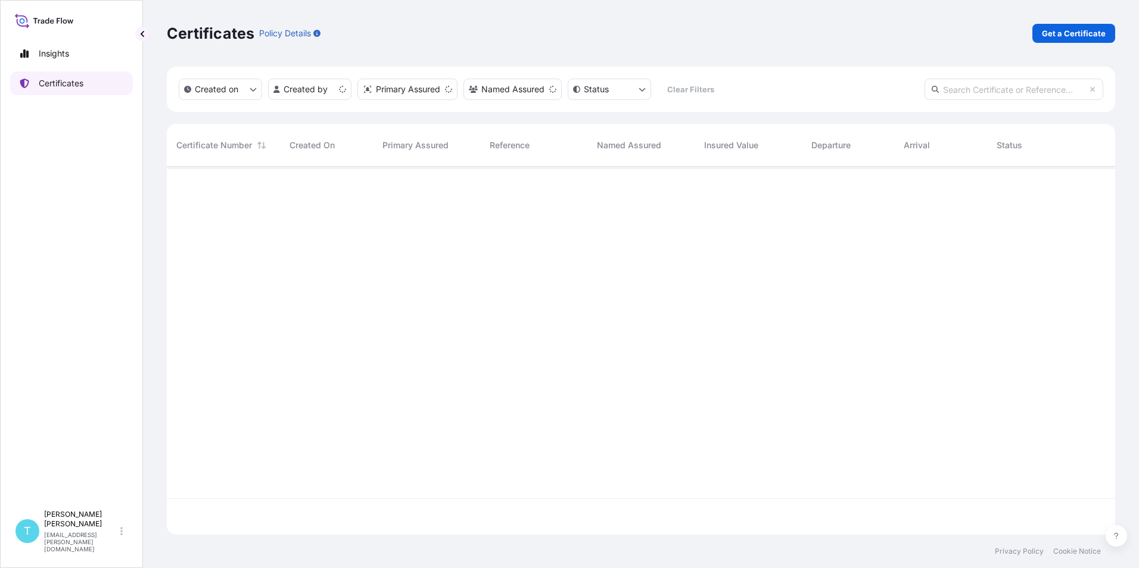
scroll to position [366, 939]
